Goal: Navigation & Orientation: Find specific page/section

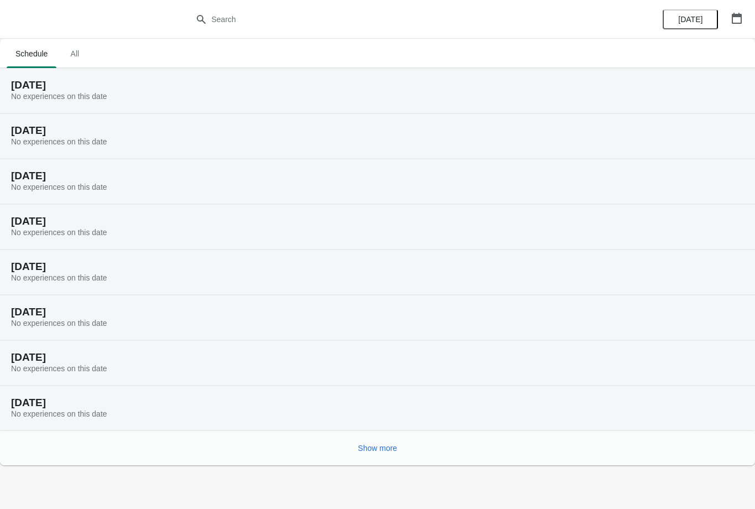
click at [382, 441] on button "Show more" at bounding box center [378, 448] width 48 height 20
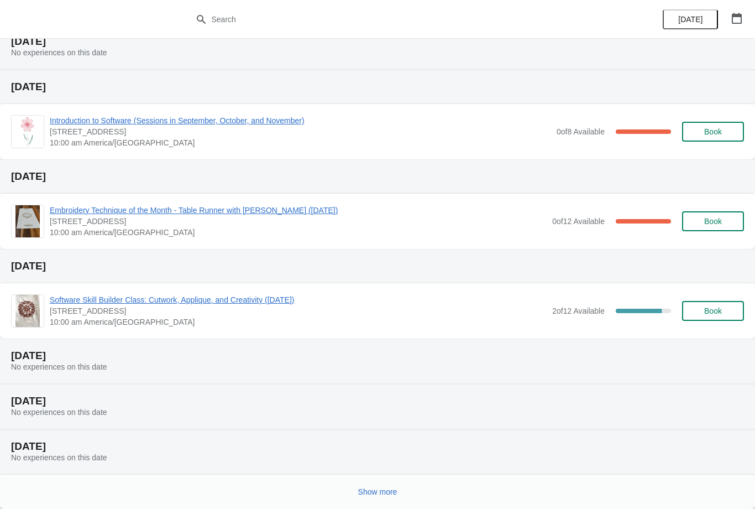
scroll to position [452, 0]
click at [377, 487] on span "Show more" at bounding box center [377, 491] width 39 height 9
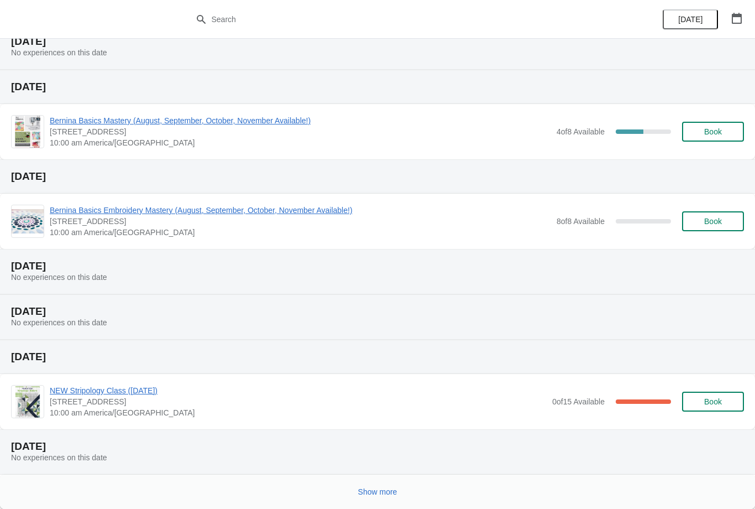
scroll to position [947, 0]
click at [375, 488] on span "Show more" at bounding box center [377, 491] width 39 height 9
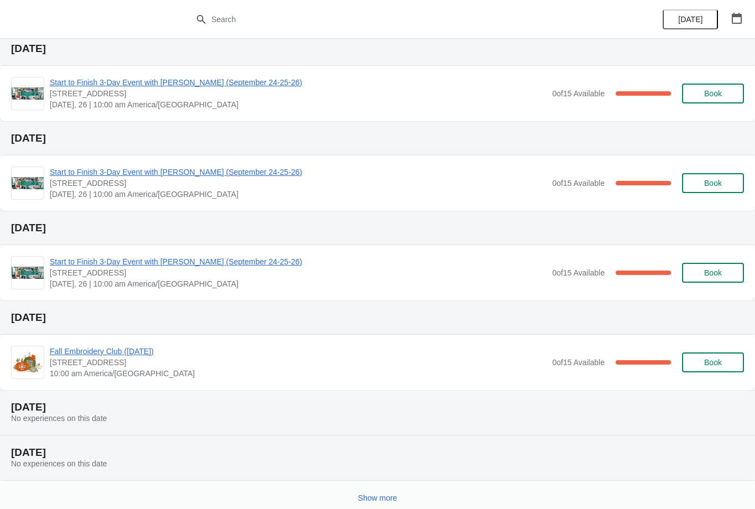
scroll to position [1485, 0]
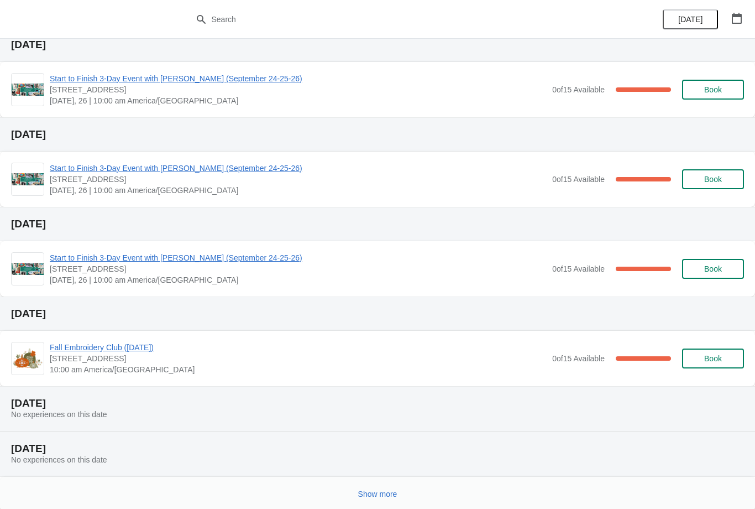
click at [374, 490] on span "Show more" at bounding box center [377, 493] width 39 height 9
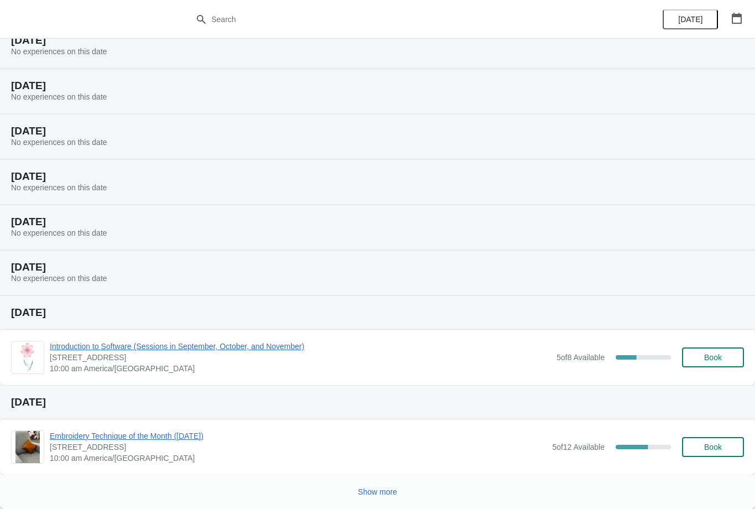
scroll to position [1938, 0]
click at [379, 489] on span "Show more" at bounding box center [377, 491] width 39 height 9
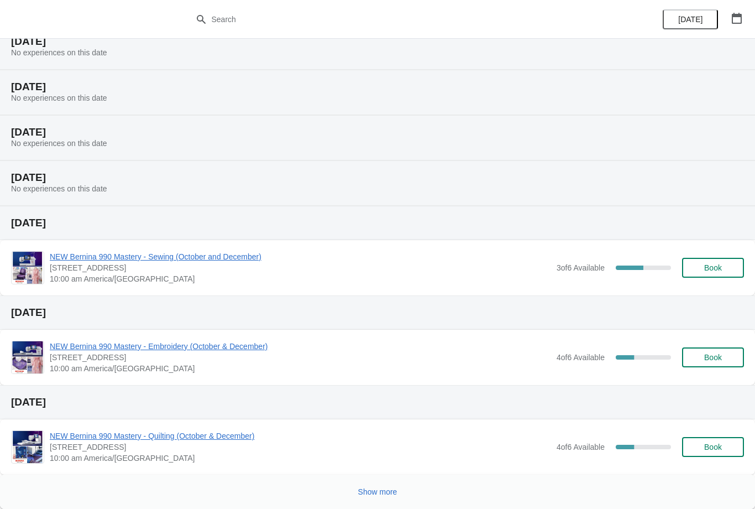
scroll to position [2478, 0]
click at [388, 492] on span "Show more" at bounding box center [377, 491] width 39 height 9
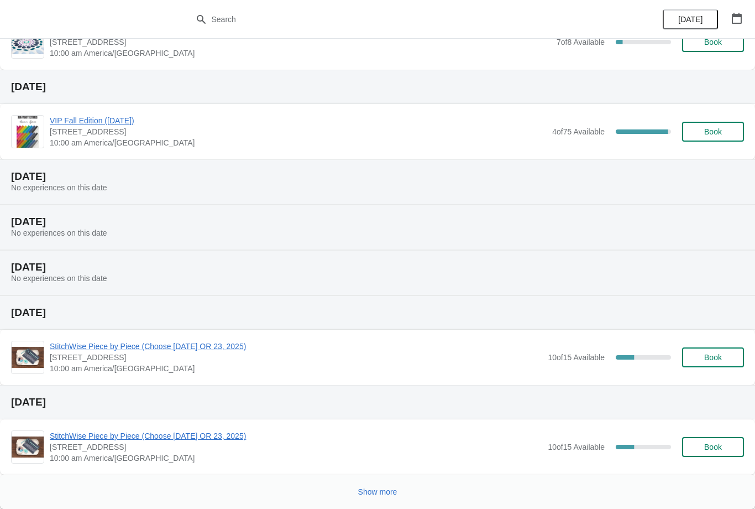
scroll to position [3061, 0]
click at [386, 488] on span "Show more" at bounding box center [377, 491] width 39 height 9
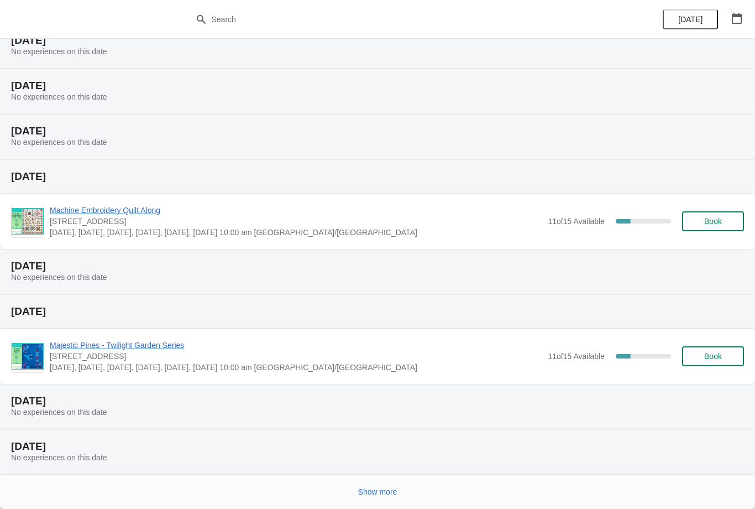
scroll to position [3513, 0]
click at [376, 489] on span "Show more" at bounding box center [377, 491] width 39 height 9
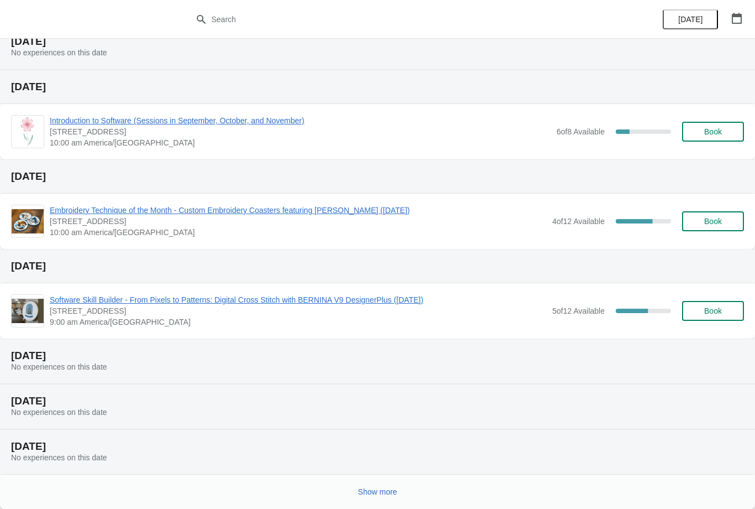
scroll to position [4008, 0]
click at [378, 486] on button "Show more" at bounding box center [378, 492] width 48 height 20
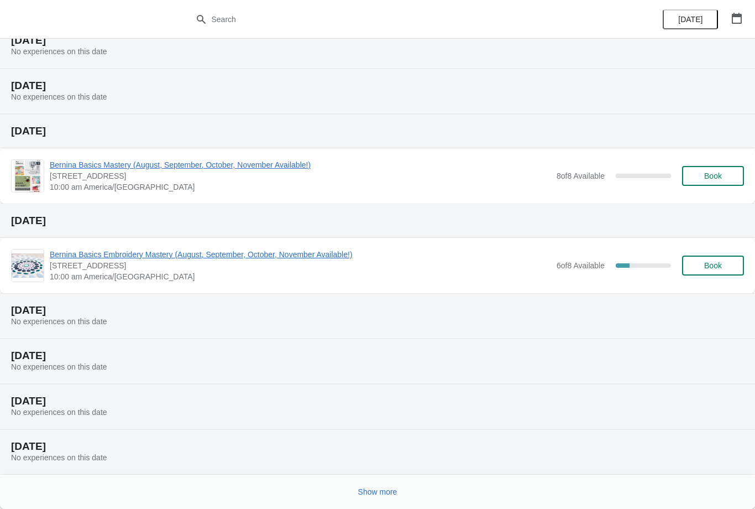
scroll to position [4459, 0]
click at [384, 487] on span "Show more" at bounding box center [377, 491] width 39 height 9
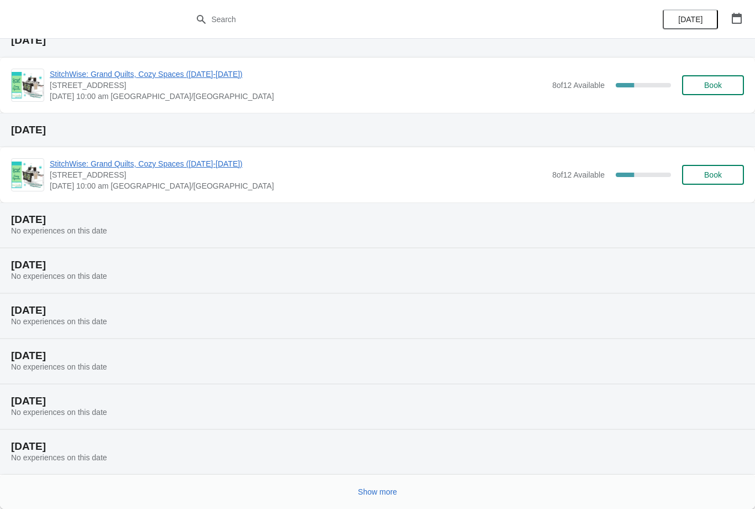
scroll to position [4910, 0]
click at [380, 484] on button "Show more" at bounding box center [378, 492] width 48 height 20
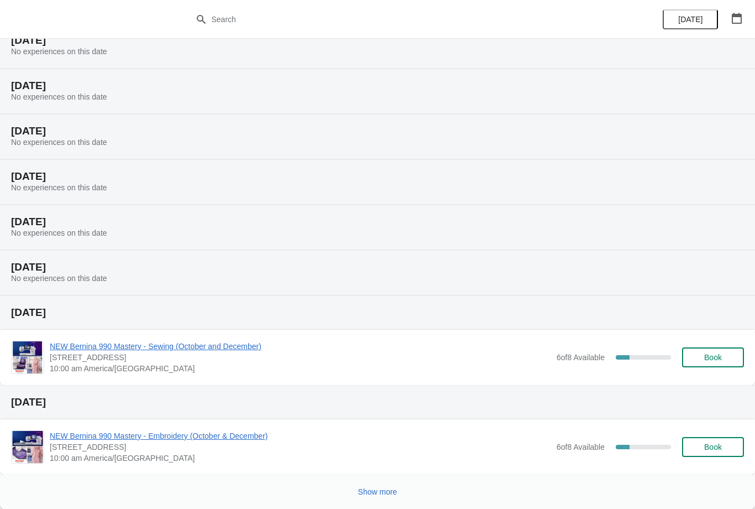
scroll to position [5361, 0]
click at [380, 487] on span "Show more" at bounding box center [377, 491] width 39 height 9
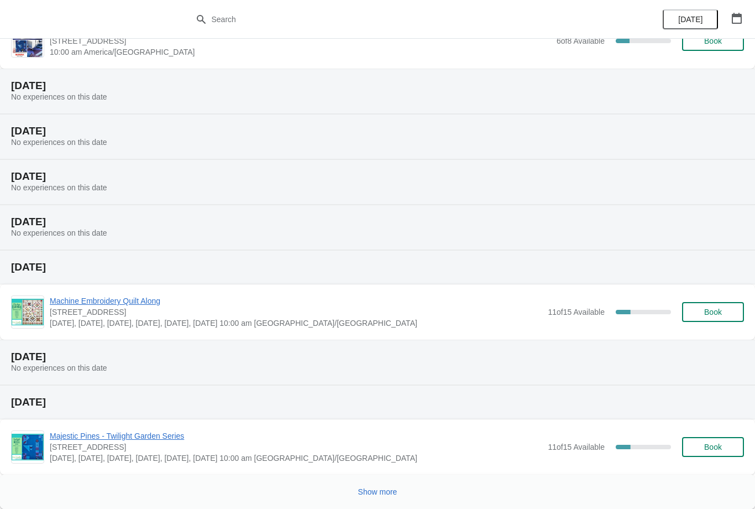
scroll to position [5857, 0]
